Goal: Task Accomplishment & Management: Use online tool/utility

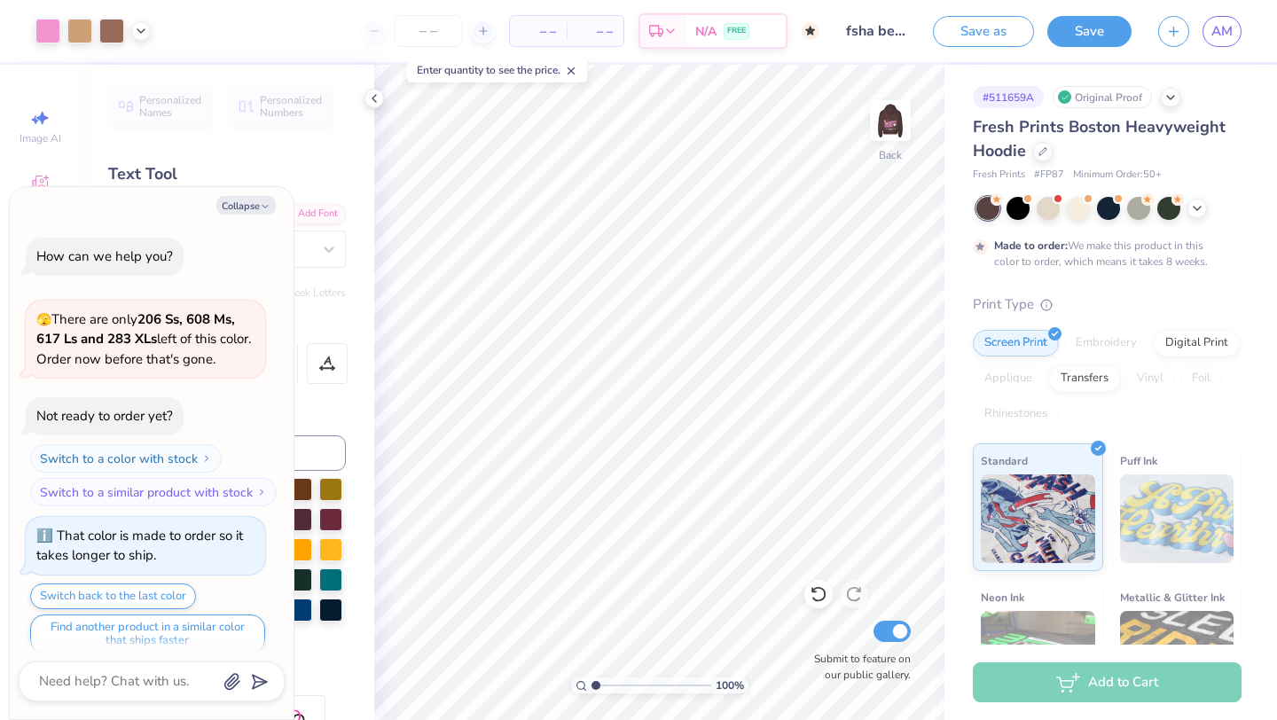
scroll to position [3940, 0]
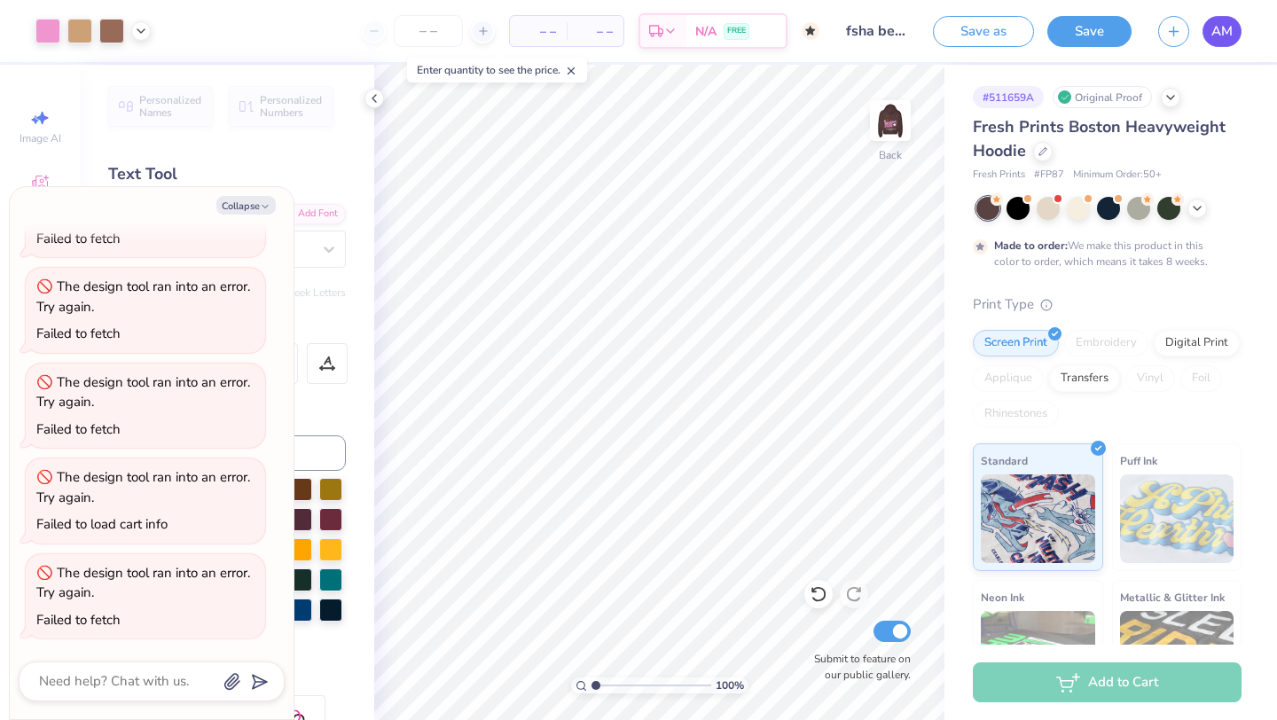
click at [1222, 34] on span "AM" at bounding box center [1222, 31] width 21 height 20
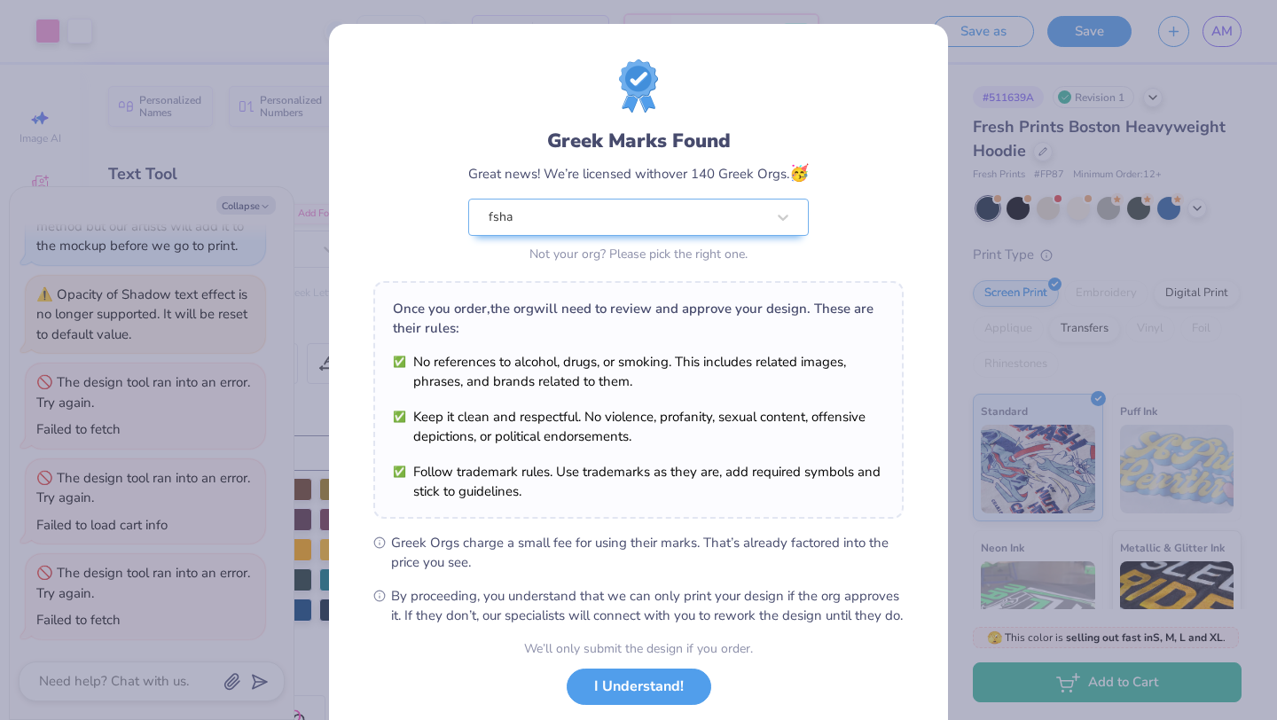
scroll to position [110, 0]
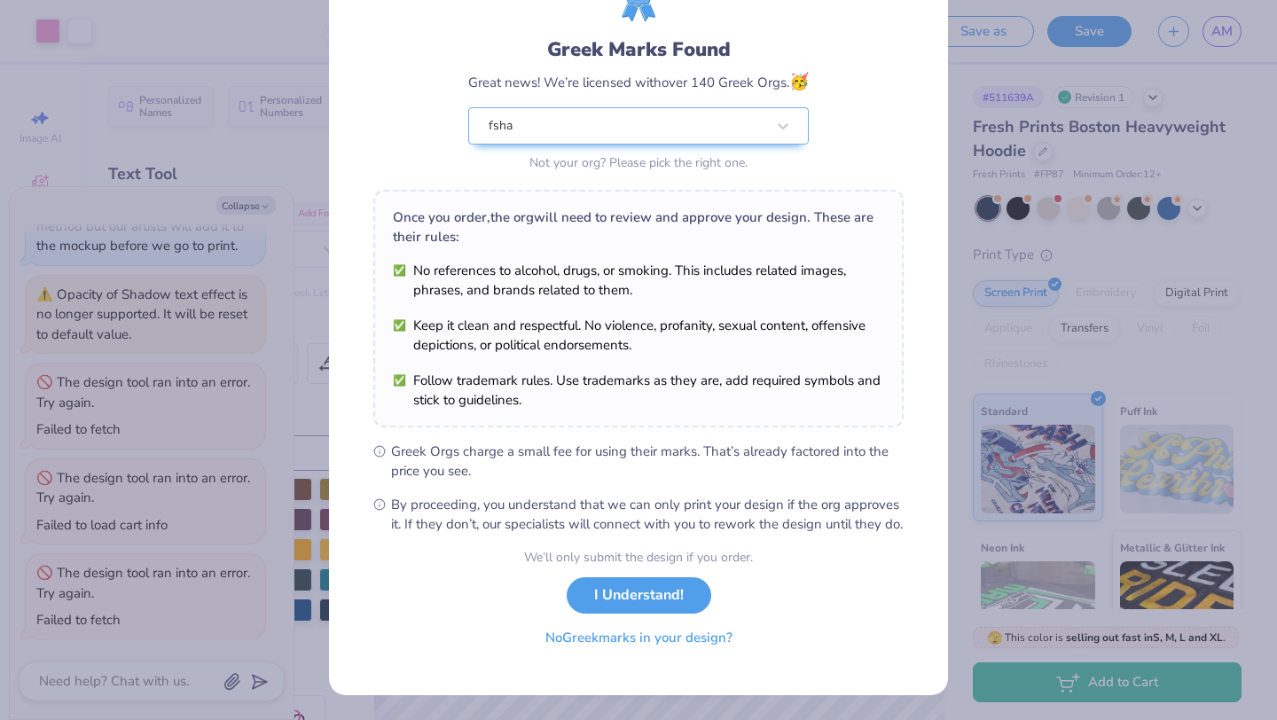
click at [695, 643] on button "No Greek marks in your design?" at bounding box center [638, 638] width 217 height 36
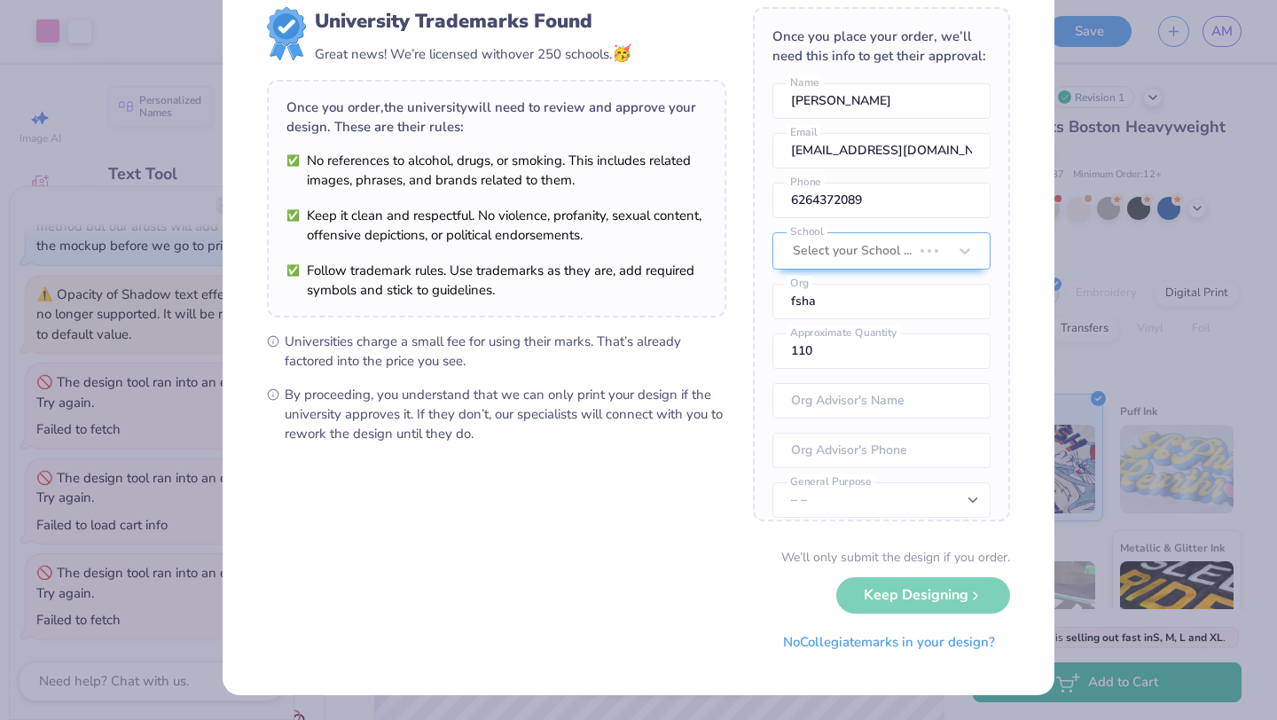
scroll to position [0, 0]
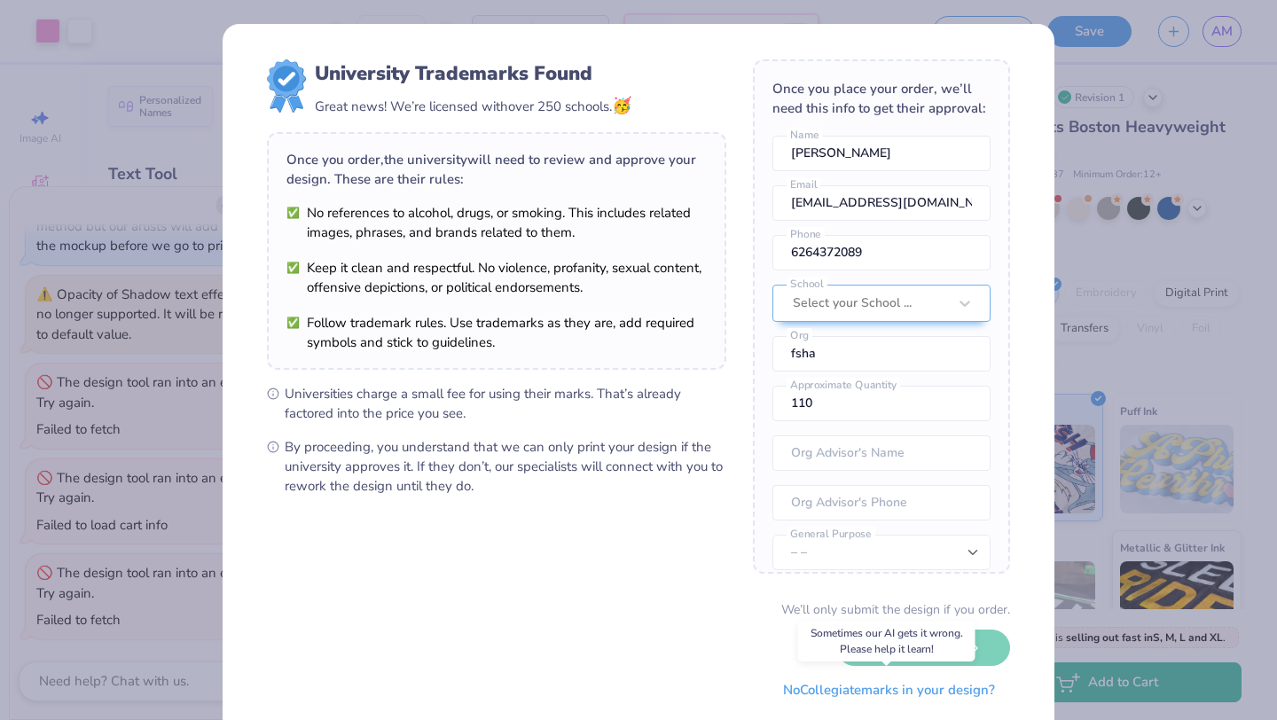
click at [810, 692] on button "No Collegiate marks in your design?" at bounding box center [889, 690] width 242 height 36
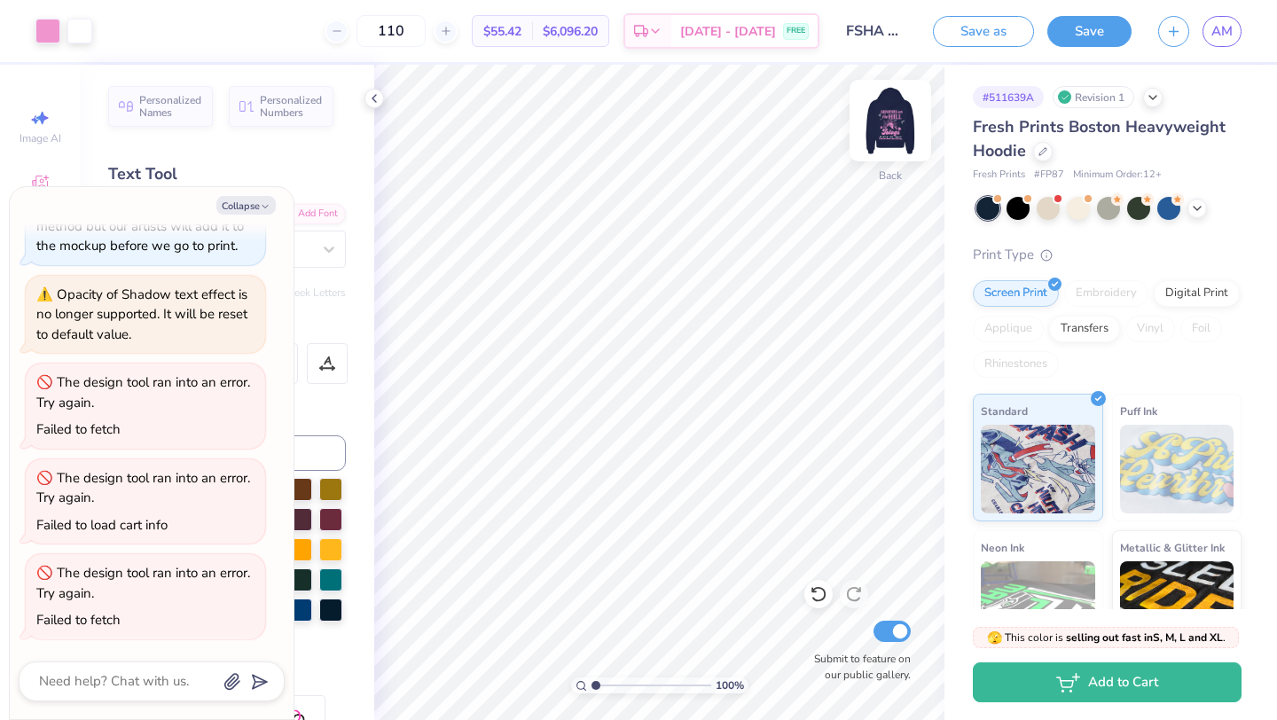
click at [891, 119] on img at bounding box center [890, 120] width 71 height 71
type textarea "x"
